Goal: Information Seeking & Learning: Learn about a topic

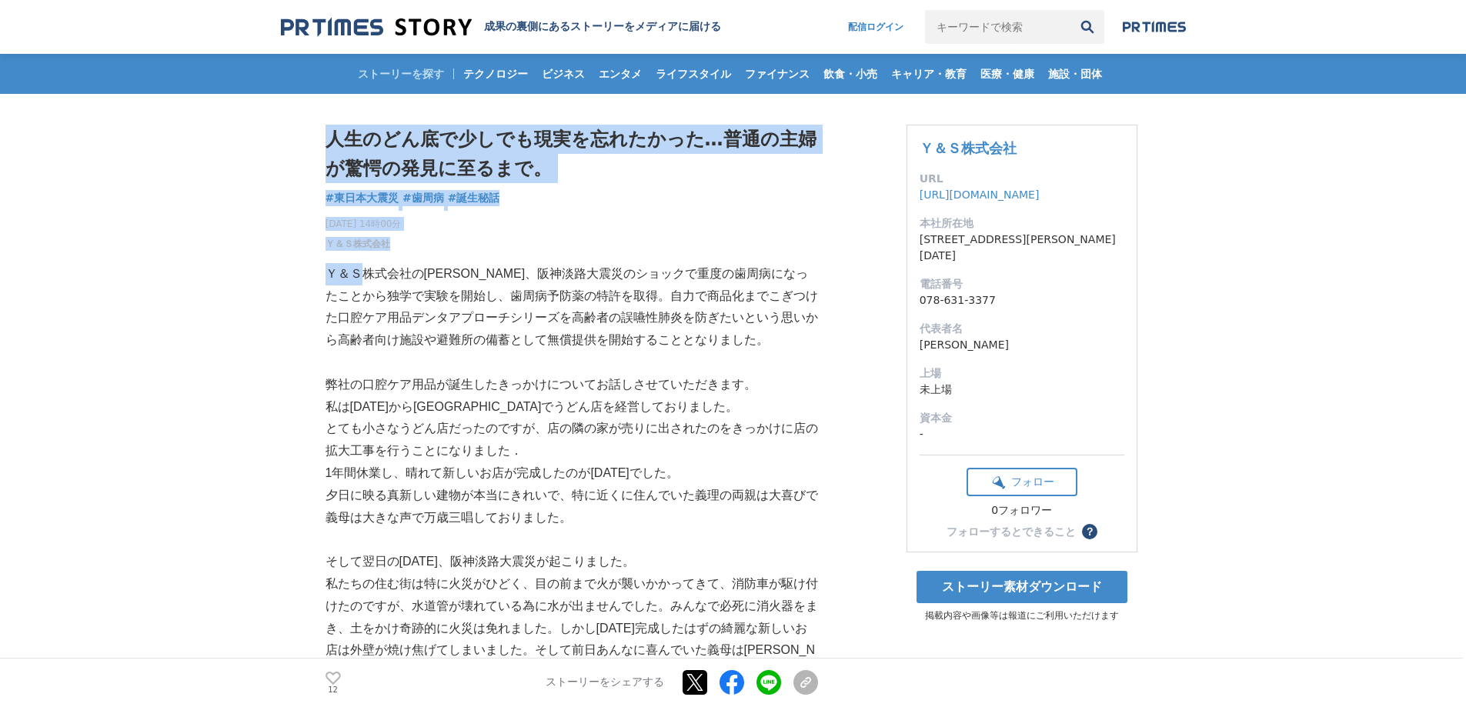
drag, startPoint x: 323, startPoint y: 273, endPoint x: 363, endPoint y: 273, distance: 39.3
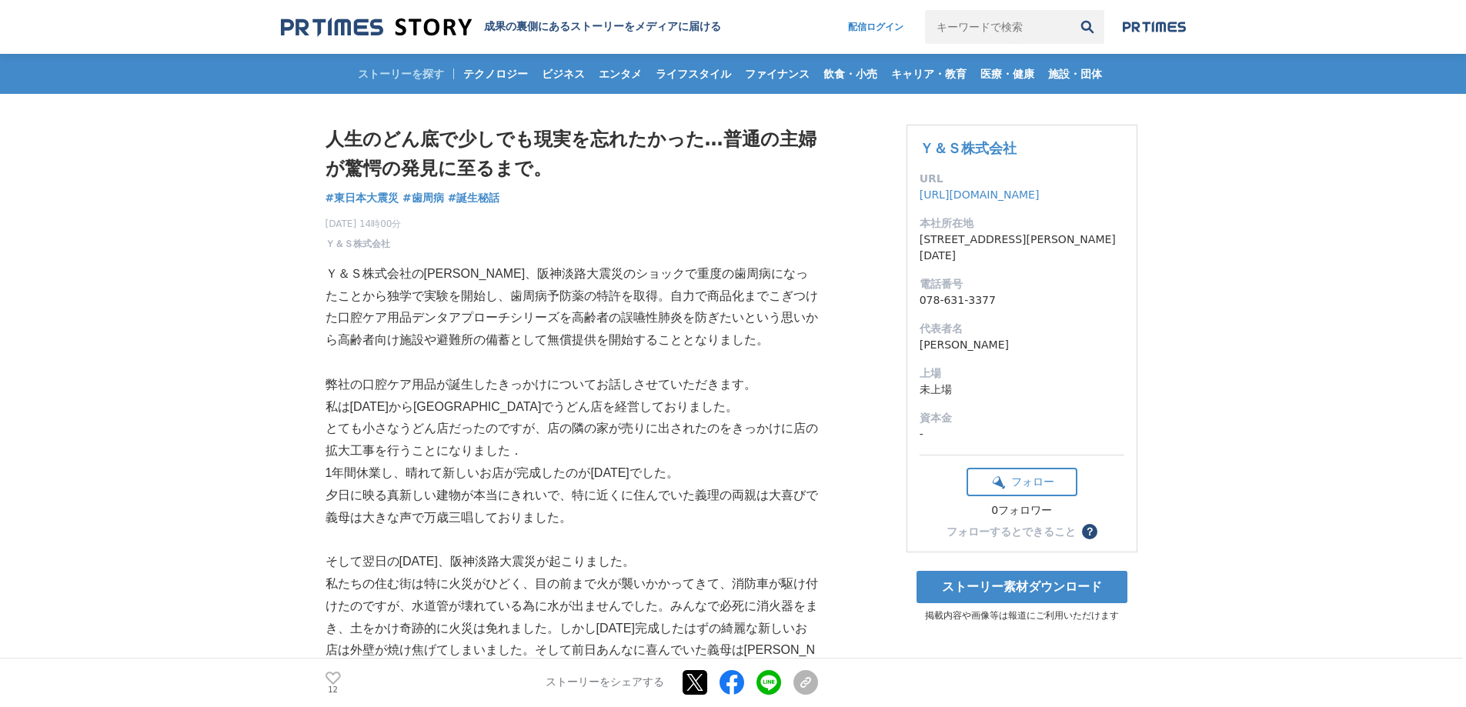
click at [374, 273] on p "Ｙ＆Ｓ株式会社の[PERSON_NAME]、阪神淡路大震災のショックで重度の歯周病になったことから独学で実験を開始し、歯周病予防薬の特許を取得。自力で商品化ま…" at bounding box center [572, 307] width 493 height 89
drag, startPoint x: 326, startPoint y: 274, endPoint x: 470, endPoint y: 276, distance: 144.0
click at [470, 276] on p "Ｙ＆Ｓ株式会社の[PERSON_NAME]、阪神淡路大震災のショックで重度の歯周病になったことから独学で実験を開始し、歯周病予防薬の特許を取得。自力で商品化ま…" at bounding box center [572, 307] width 493 height 89
copy p "Ｙ＆Ｓ株式会社の[PERSON_NAME]"
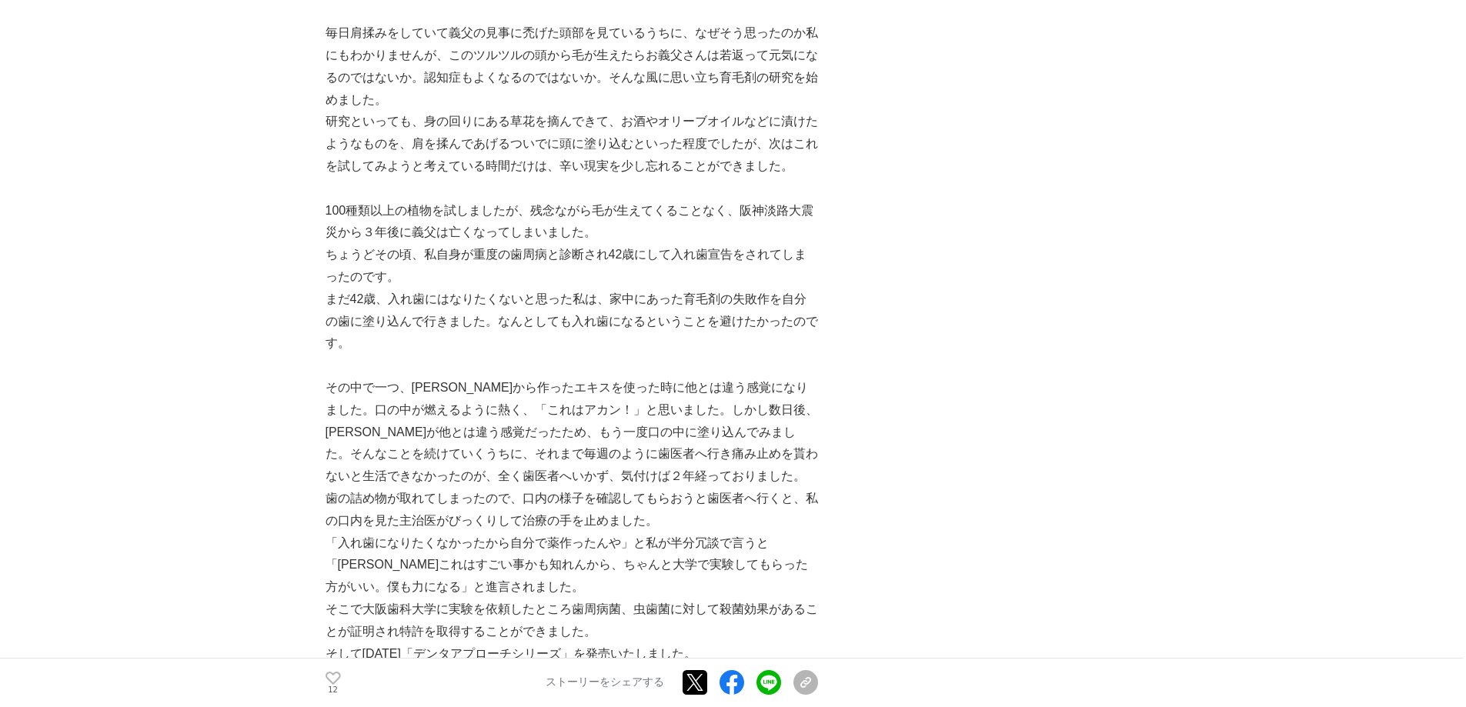
scroll to position [847, 0]
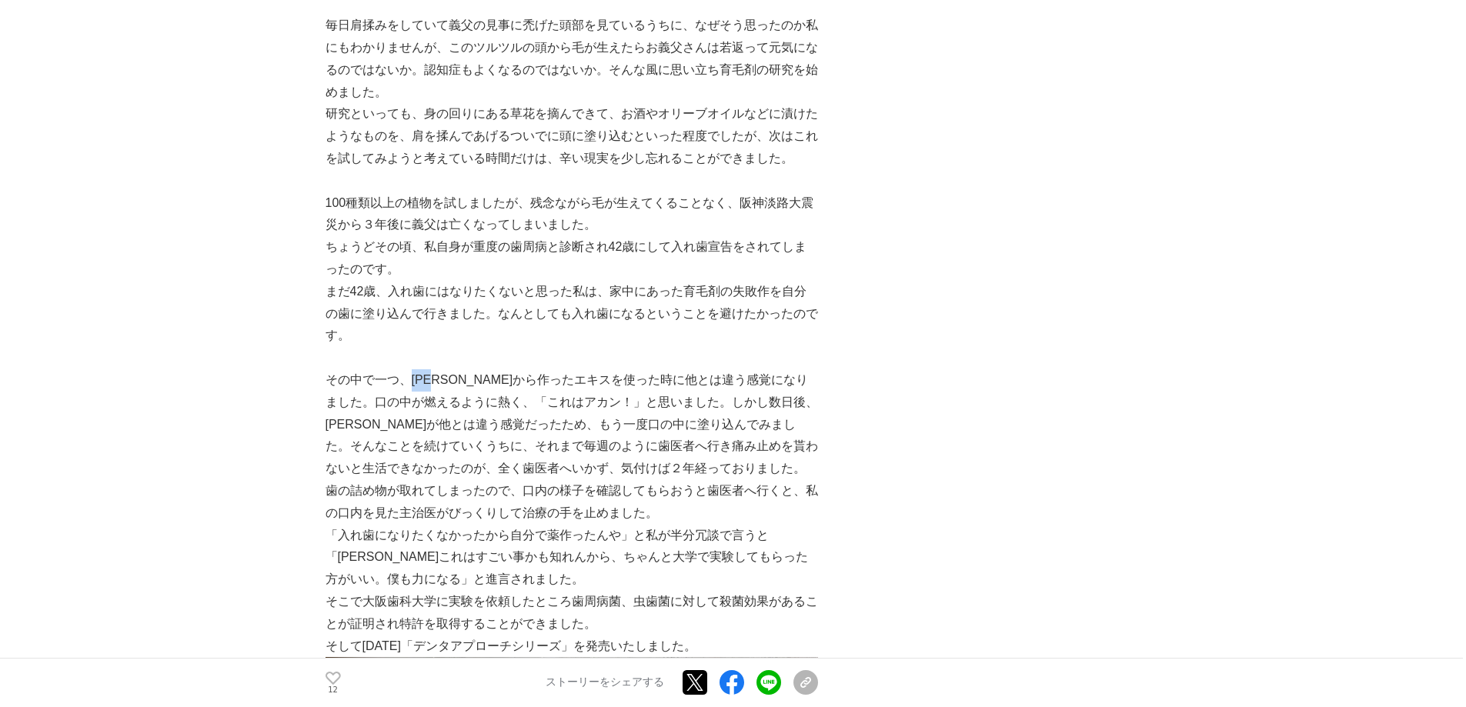
drag, startPoint x: 450, startPoint y: 382, endPoint x: 414, endPoint y: 385, distance: 35.5
click at [414, 385] on p "その中で一つ、[PERSON_NAME]から作ったエキスを使った時に他とは違う感覚になりました。口の中が燃えるように熱く、「これはアカン！」と思いました。しか…" at bounding box center [572, 425] width 493 height 111
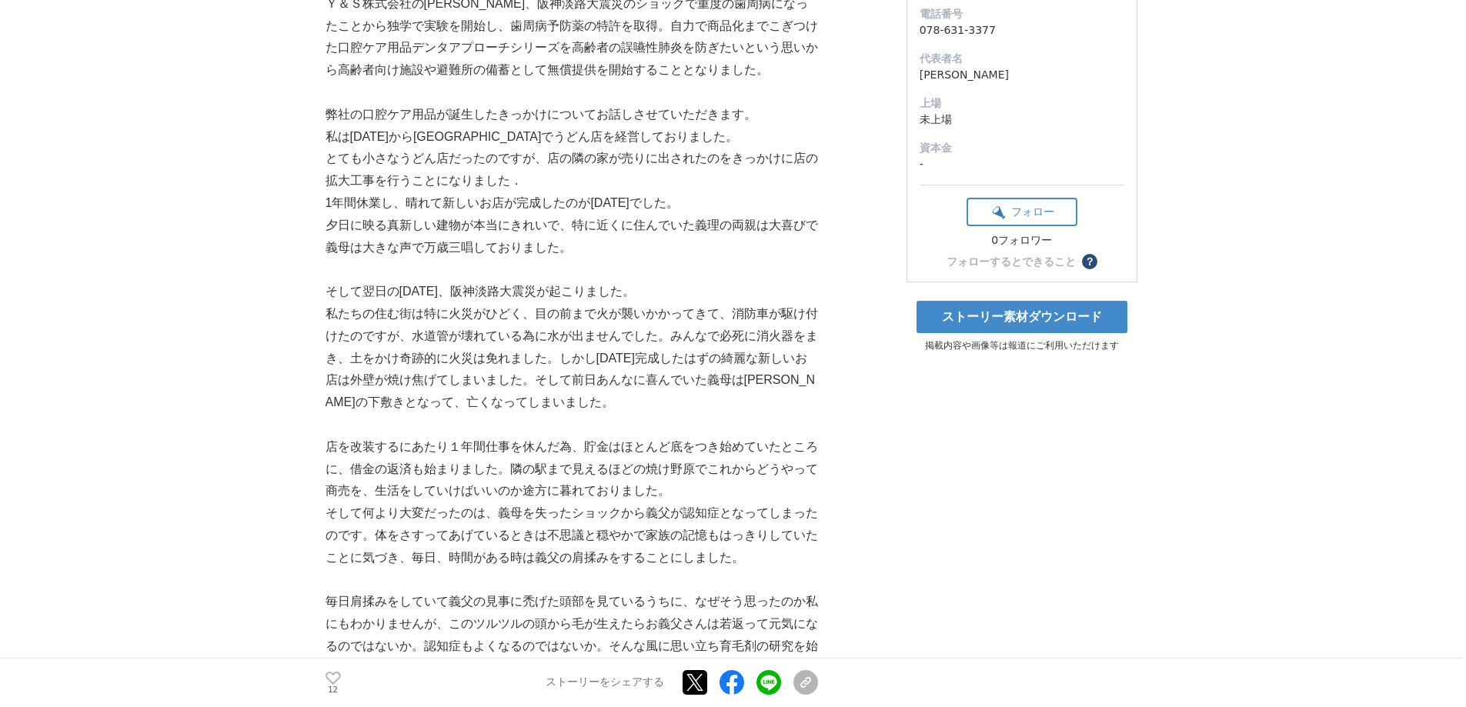
scroll to position [0, 0]
